Goal: Information Seeking & Learning: Learn about a topic

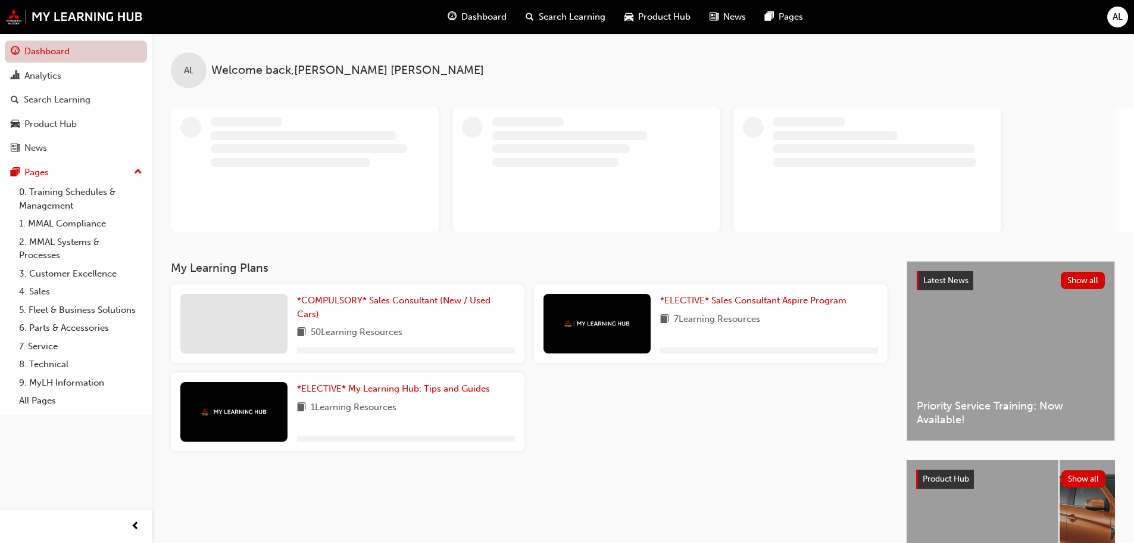
click at [77, 54] on link "Dashboard" at bounding box center [76, 51] width 142 height 22
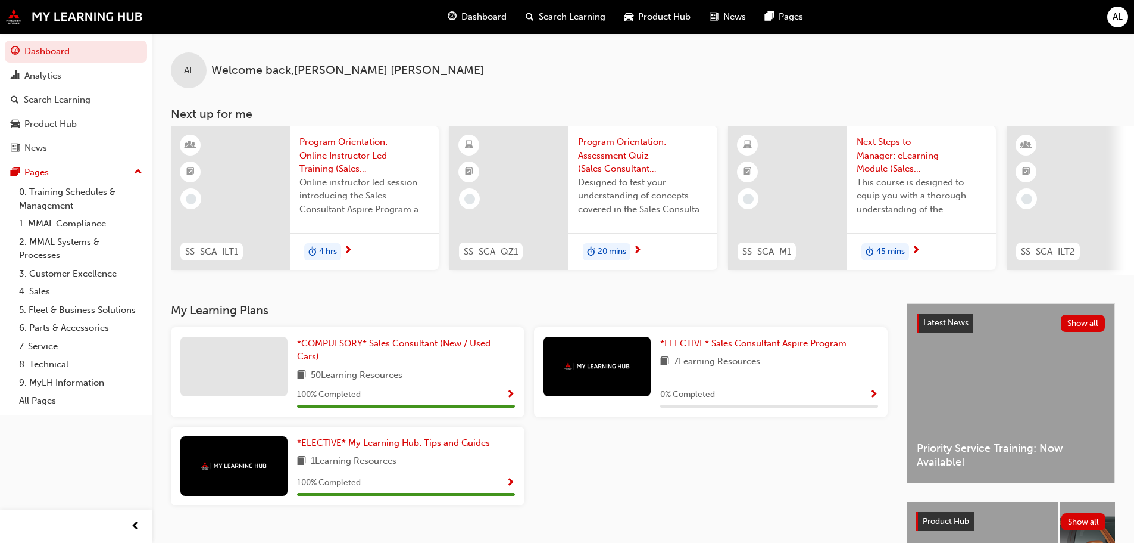
scroll to position [0, 707]
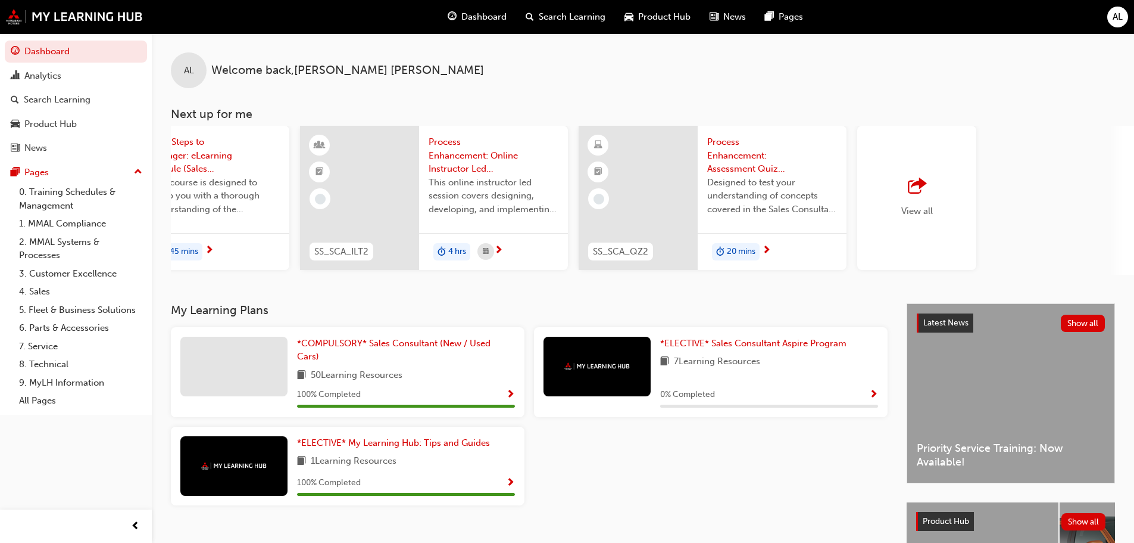
click at [922, 208] on span "View all" at bounding box center [918, 210] width 32 height 11
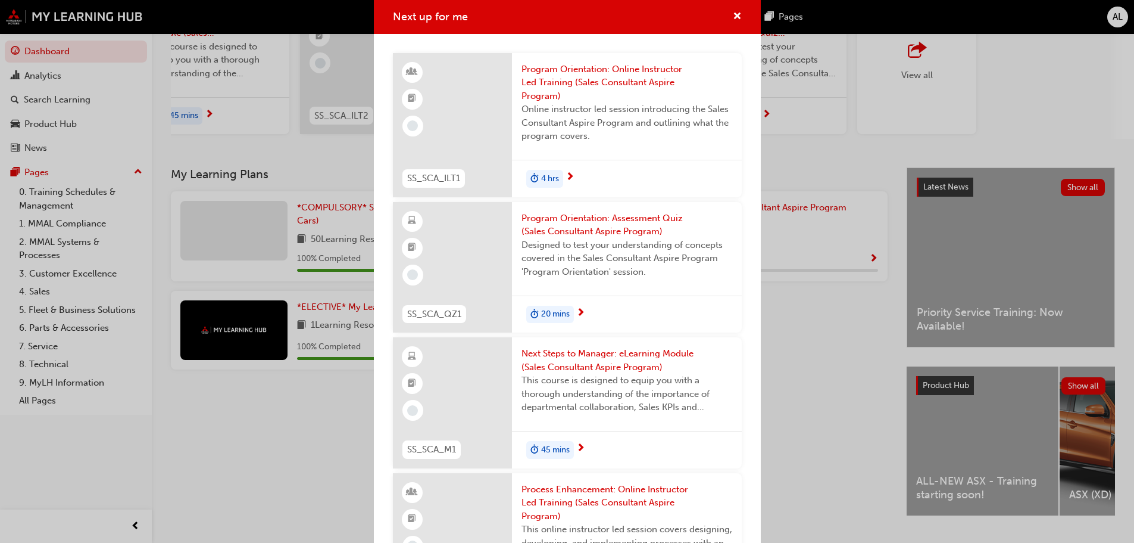
scroll to position [110, 0]
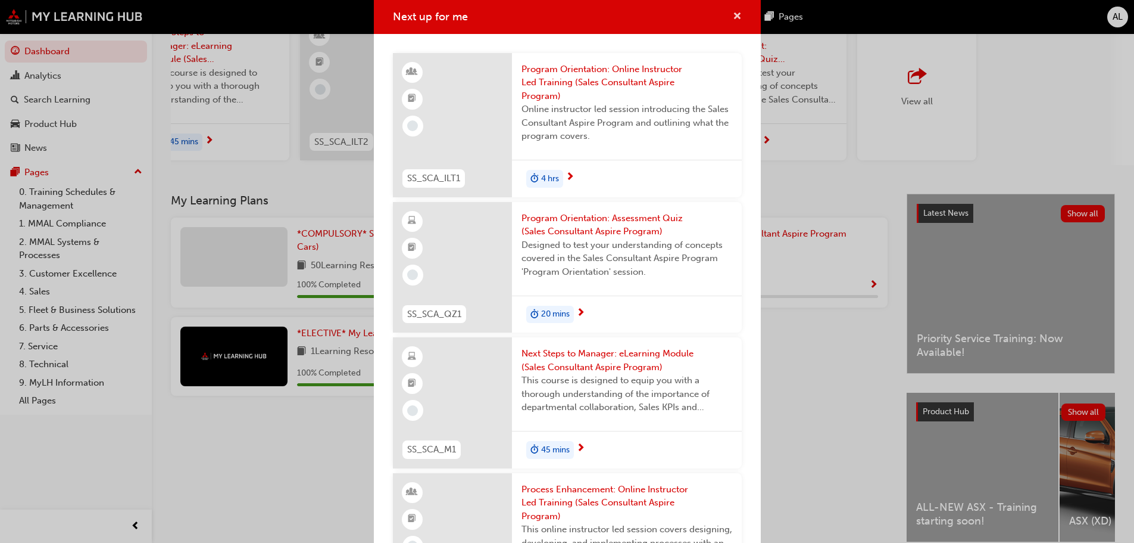
click at [733, 15] on span "cross-icon" at bounding box center [737, 17] width 9 height 11
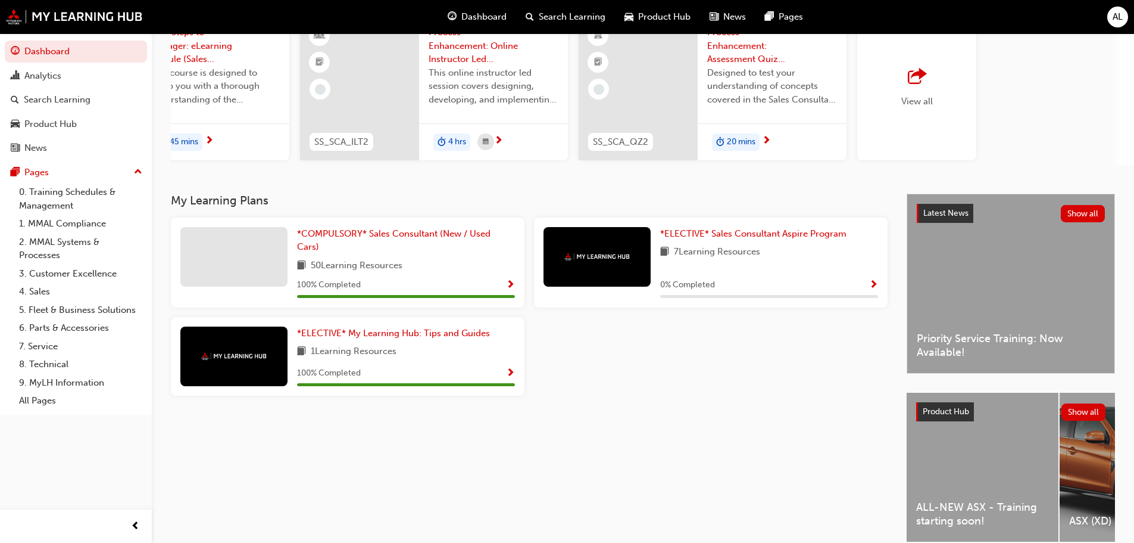
click at [665, 411] on div "My Learning Plans *COMPULSORY* Sales Consultant (New / Used Cars) 50 Learning R…" at bounding box center [539, 378] width 736 height 369
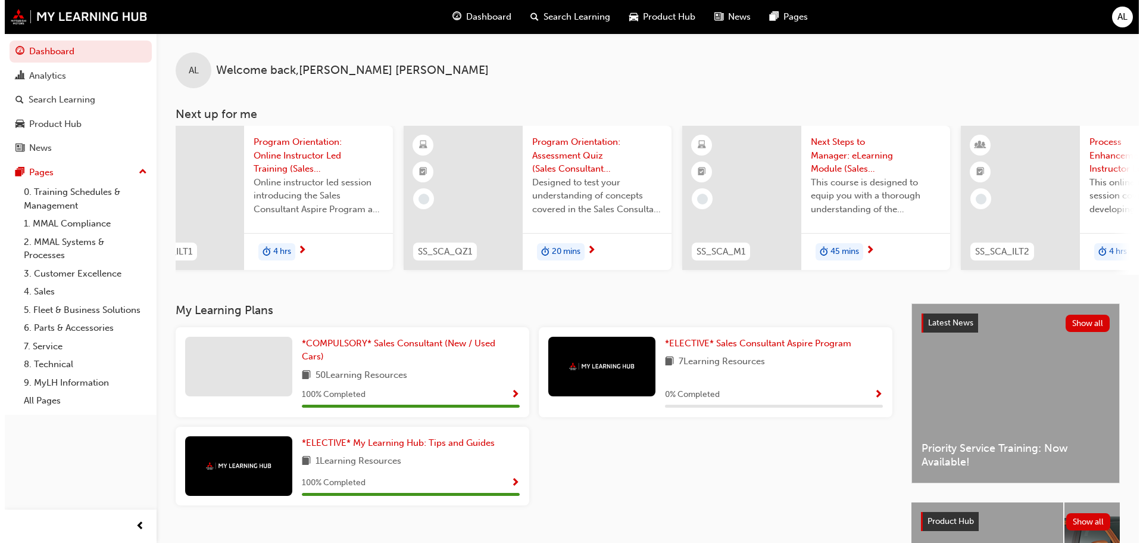
scroll to position [0, 0]
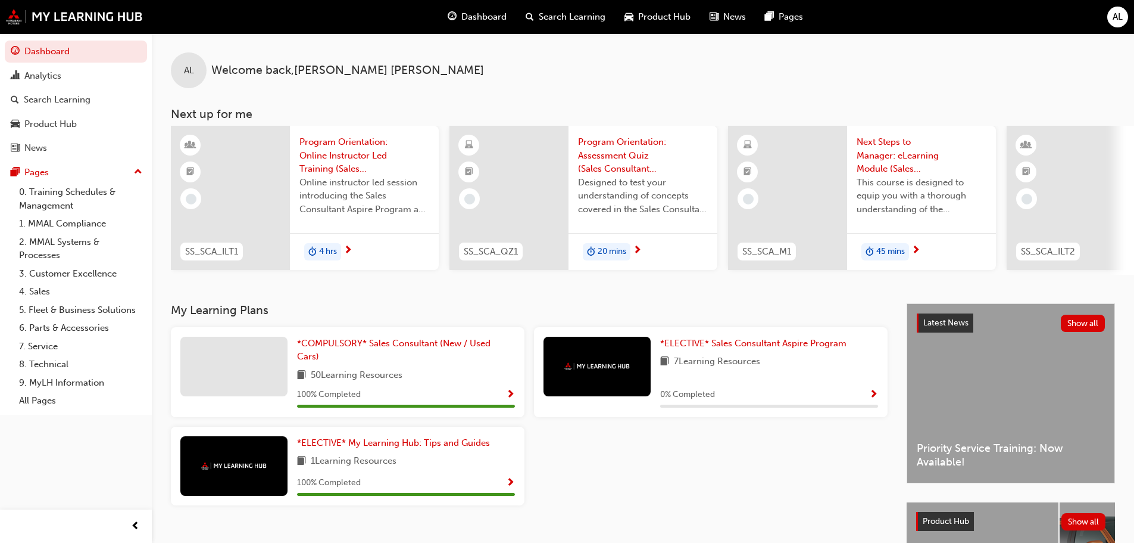
click at [316, 251] on span "duration-icon" at bounding box center [312, 251] width 8 height 15
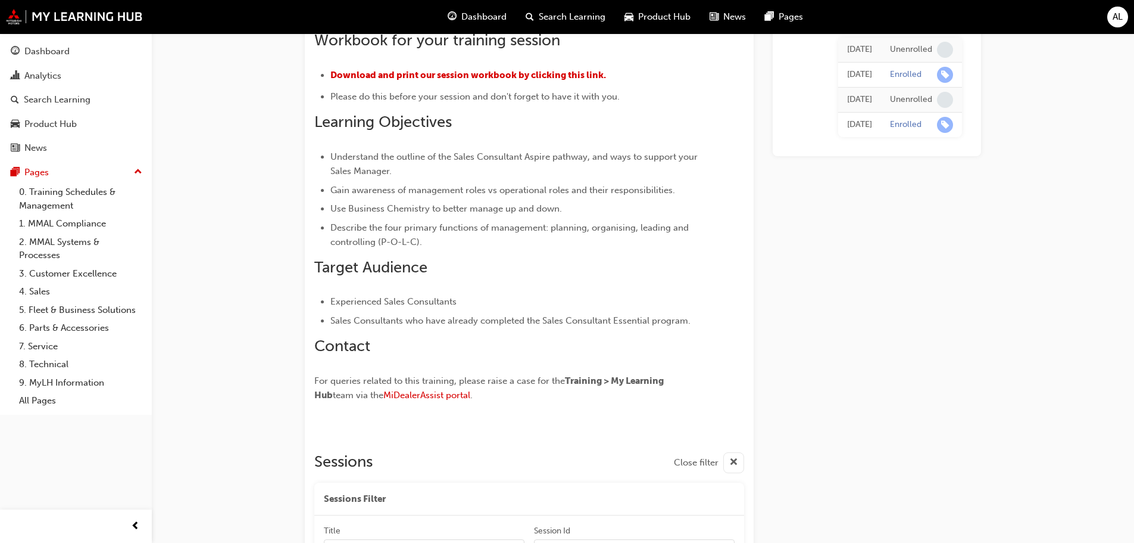
scroll to position [374, 0]
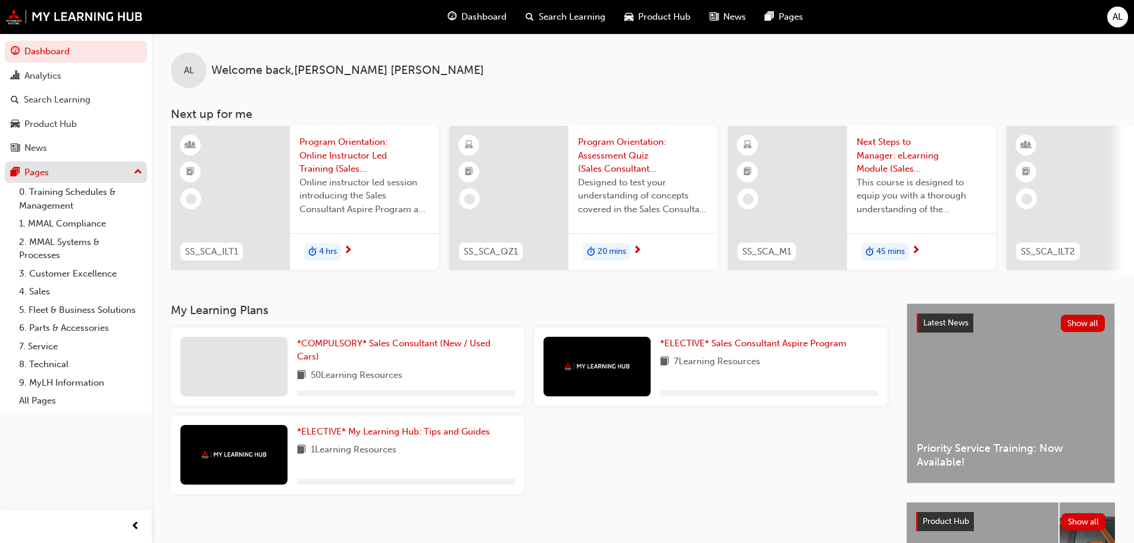
click at [85, 176] on div "Pages" at bounding box center [76, 172] width 130 height 15
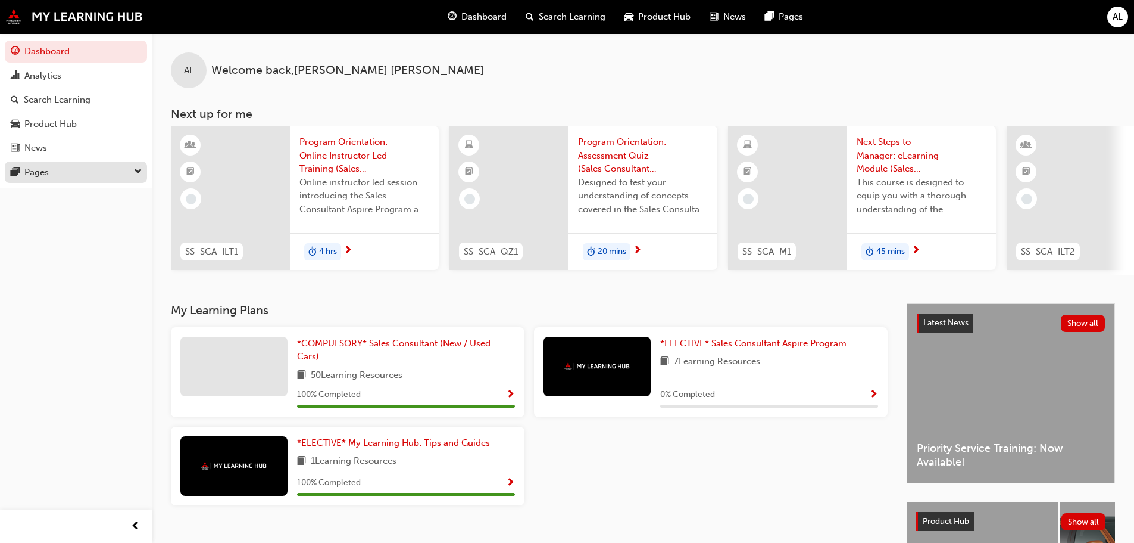
click at [87, 170] on div "Pages" at bounding box center [76, 172] width 130 height 15
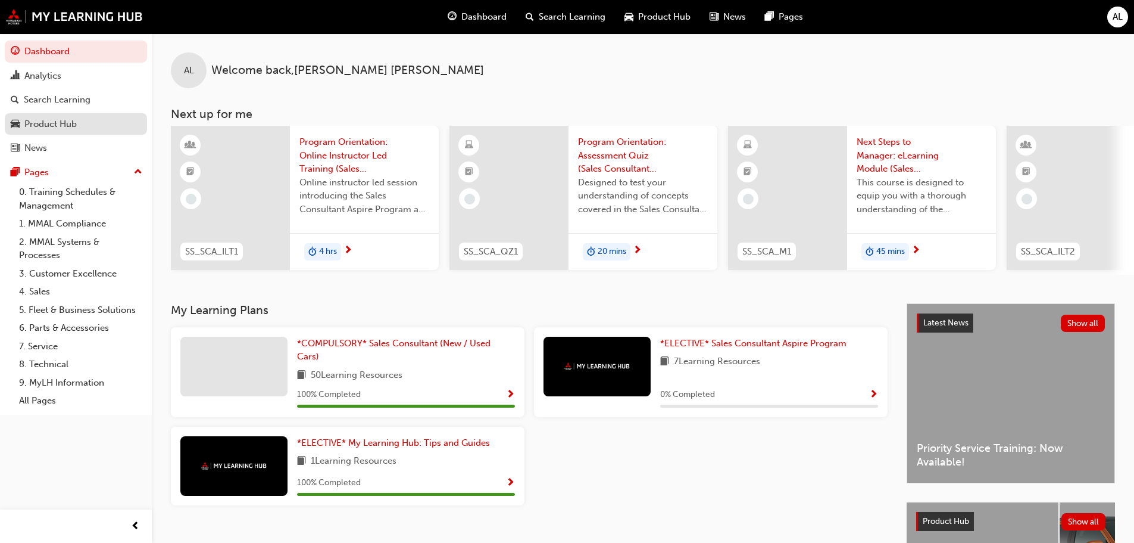
click at [77, 125] on div "Product Hub" at bounding box center [76, 124] width 130 height 15
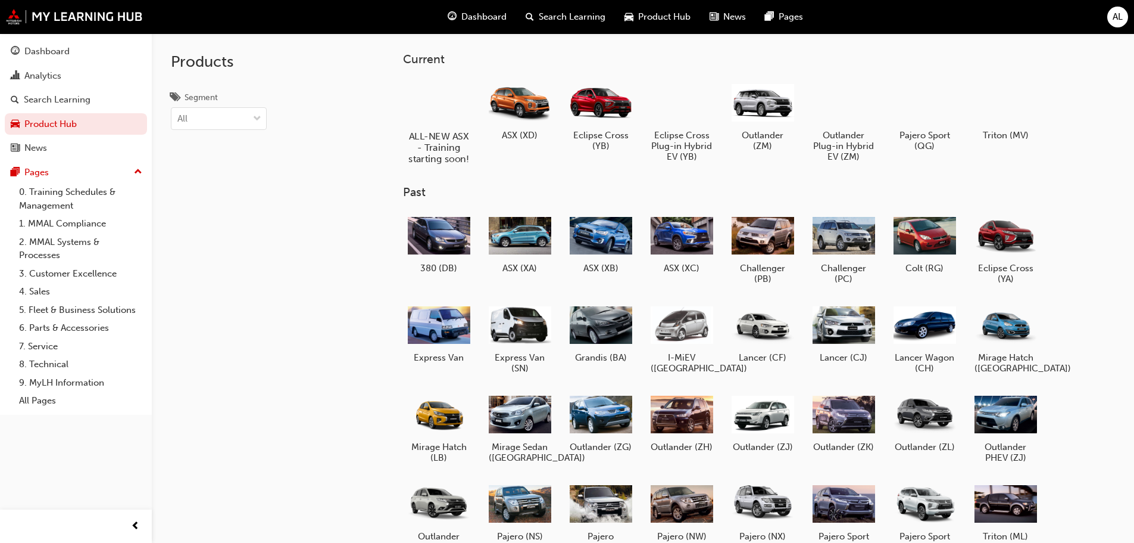
click at [435, 101] on div at bounding box center [439, 102] width 66 height 48
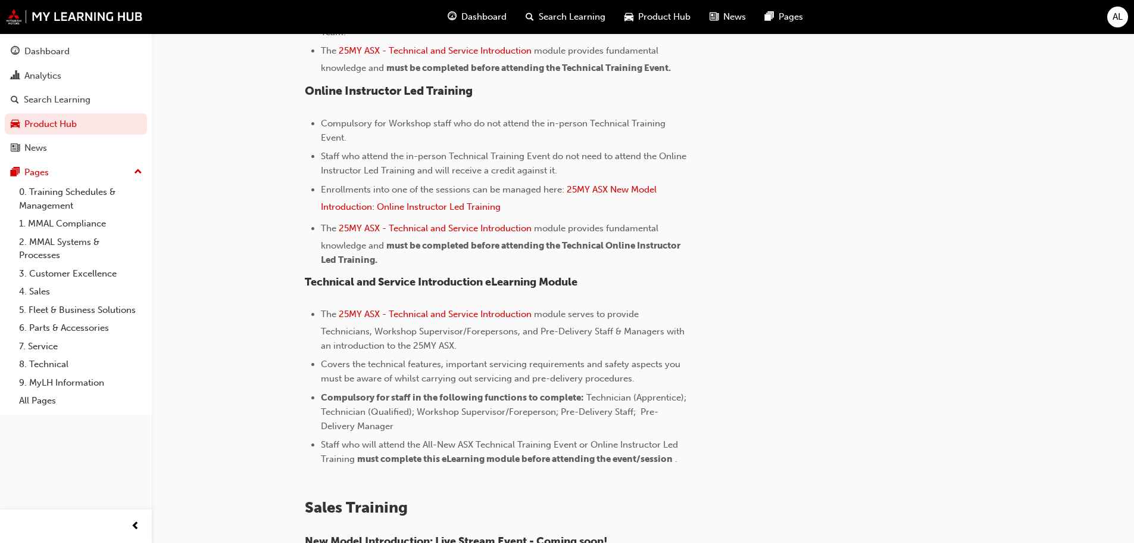
scroll to position [585, 0]
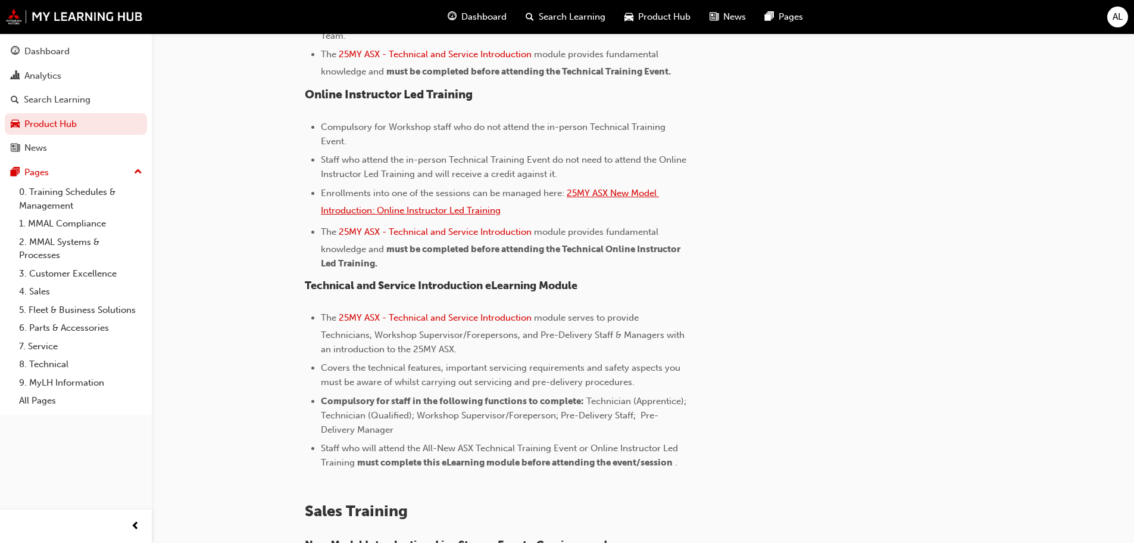
click at [615, 192] on span "25MY ASX New Model Introduction: Online Instructor Led Training" at bounding box center [490, 202] width 338 height 28
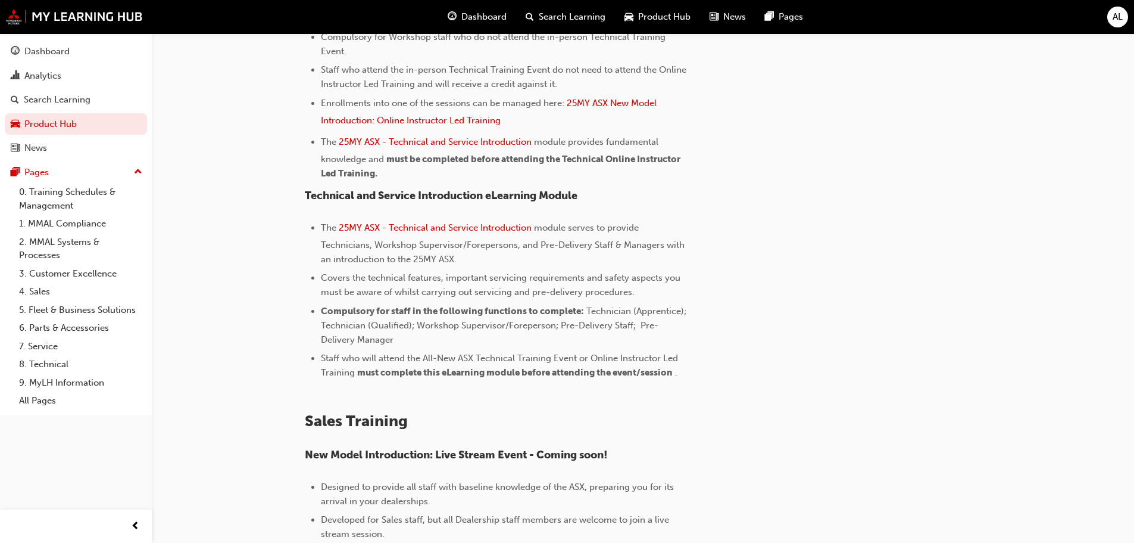
scroll to position [645, 0]
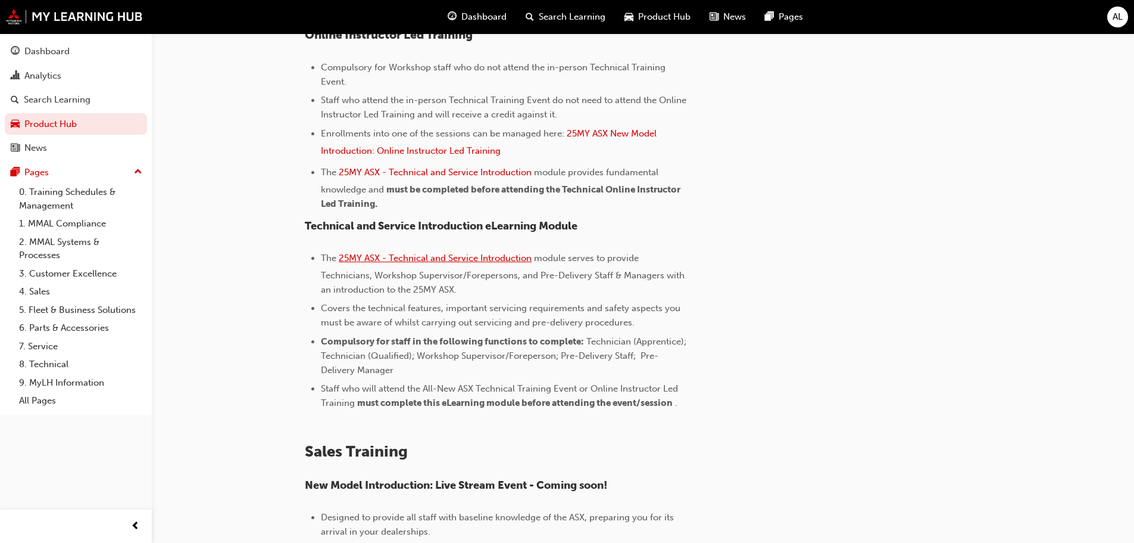
click at [479, 253] on span "25MY ASX - Technical and Service Introduction" at bounding box center [435, 258] width 193 height 11
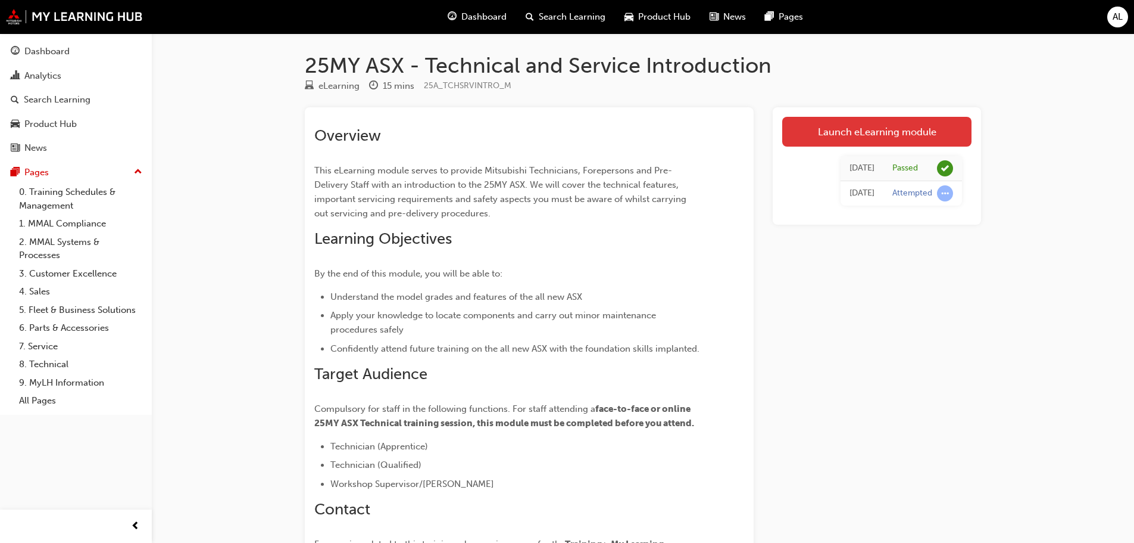
click at [858, 134] on link "Launch eLearning module" at bounding box center [877, 132] width 189 height 30
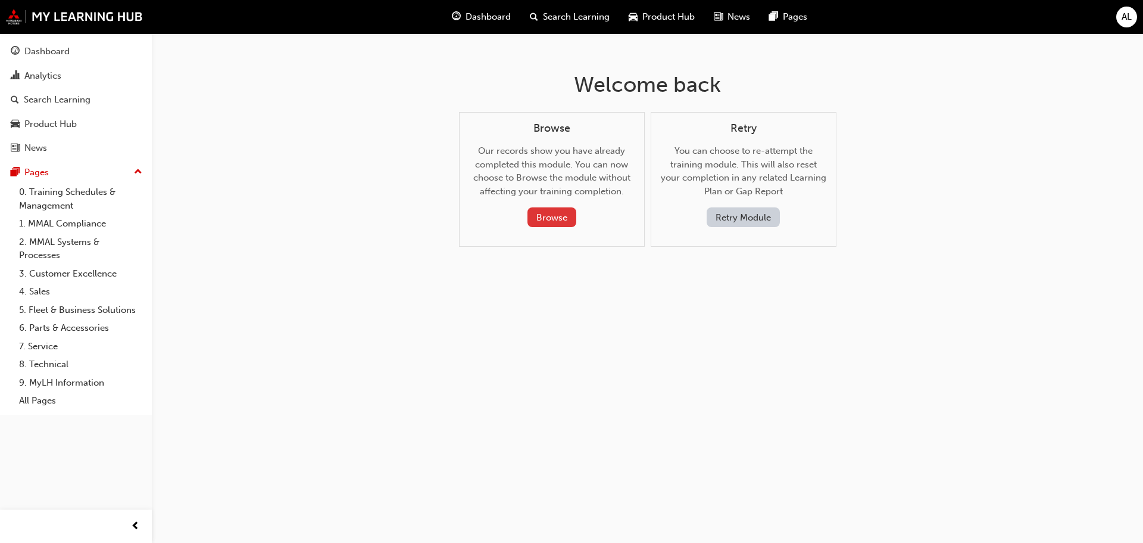
click at [549, 223] on button "Browse" at bounding box center [552, 217] width 49 height 20
